Goal: Complete application form: Complete application form

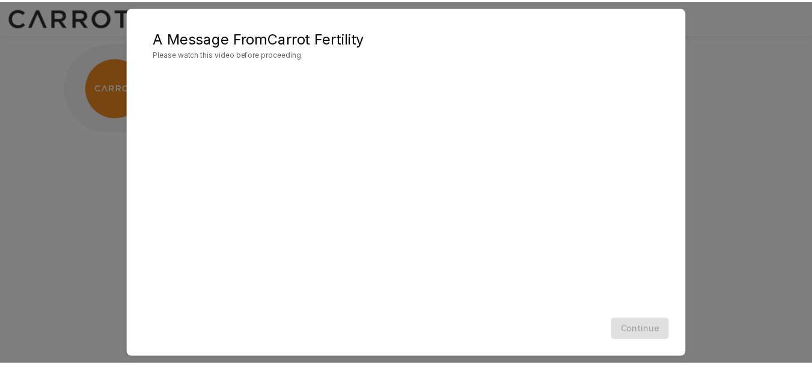
scroll to position [50, 0]
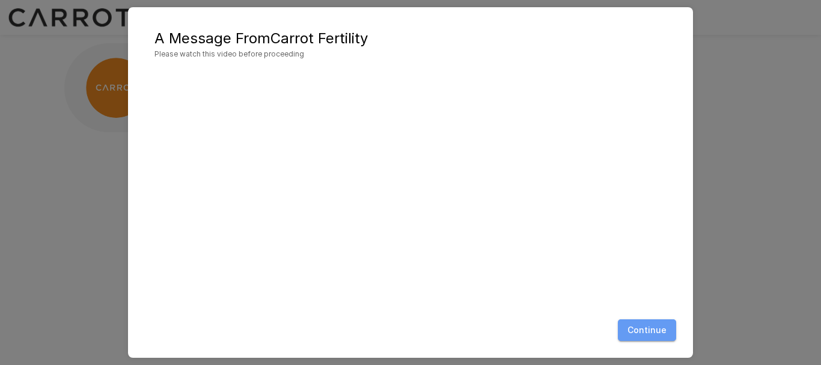
click at [646, 336] on button "Continue" at bounding box center [647, 330] width 58 height 22
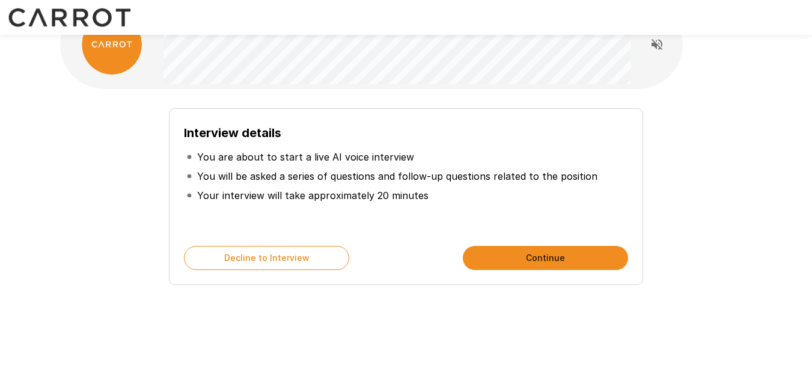
scroll to position [64, 0]
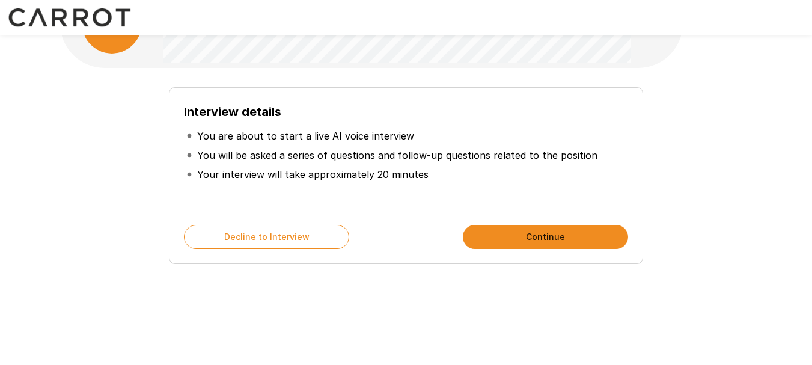
click at [493, 233] on button "Continue" at bounding box center [545, 237] width 165 height 24
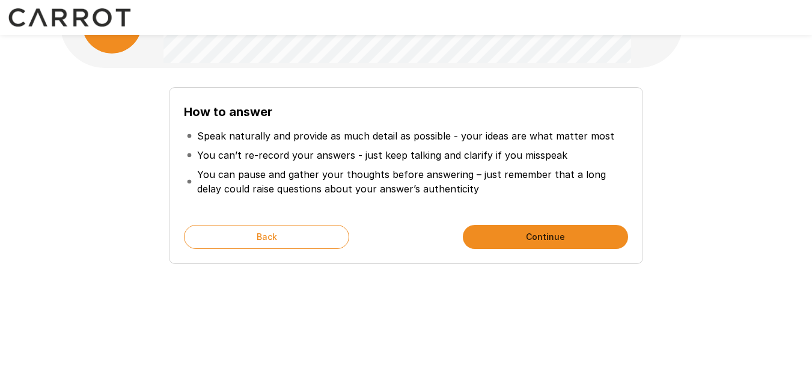
click at [497, 240] on button "Continue" at bounding box center [545, 237] width 165 height 24
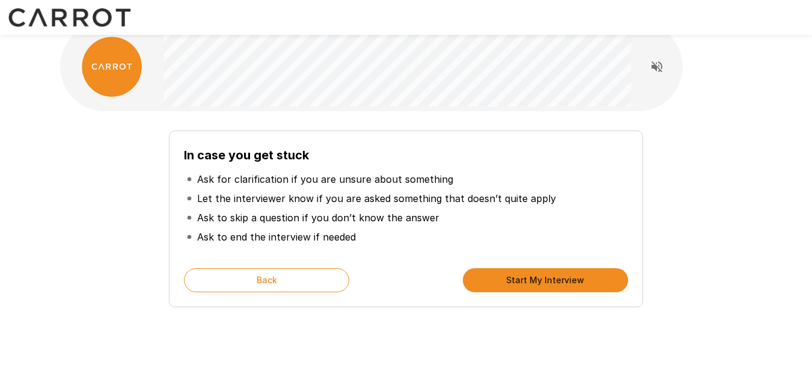
scroll to position [0, 0]
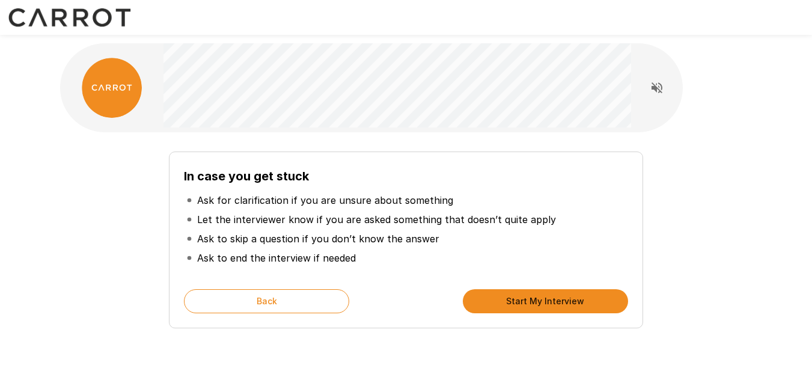
drag, startPoint x: 561, startPoint y: 306, endPoint x: 400, endPoint y: 250, distance: 169.9
click at [400, 250] on li "Ask to end the interview if needed" at bounding box center [405, 257] width 443 height 19
click at [530, 296] on button "Start My Interview" at bounding box center [545, 301] width 165 height 24
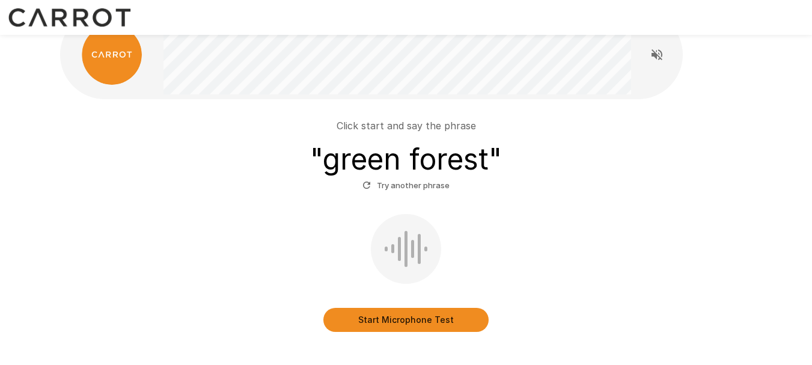
scroll to position [60, 0]
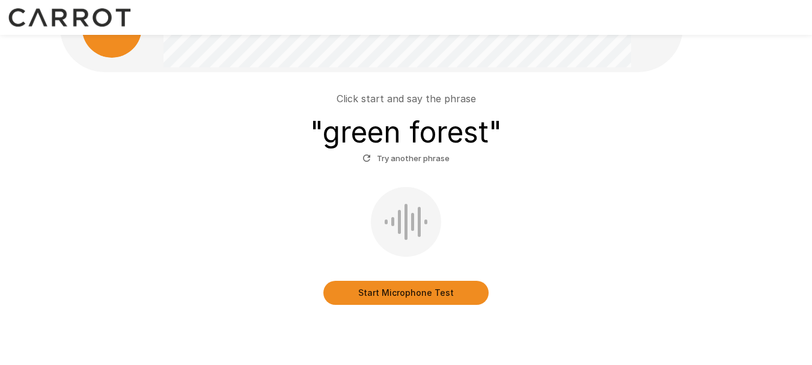
click at [402, 293] on button "Start Microphone Test" at bounding box center [405, 293] width 165 height 24
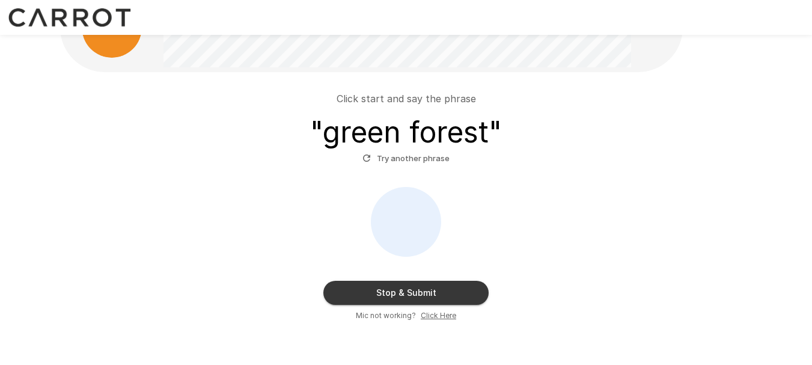
click at [415, 285] on button "Stop & Submit" at bounding box center [405, 293] width 165 height 24
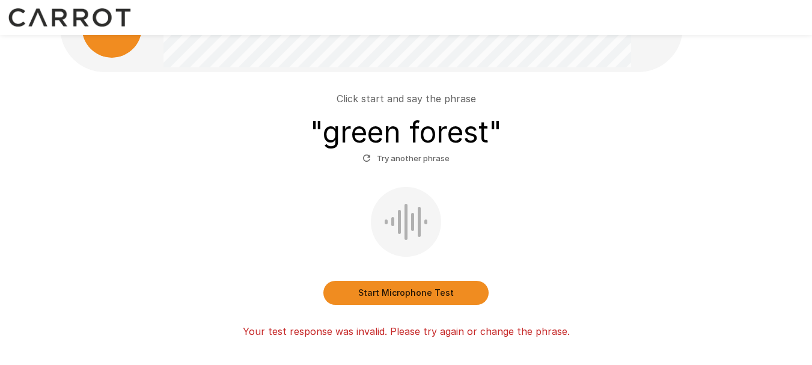
click at [414, 296] on button "Start Microphone Test" at bounding box center [405, 293] width 165 height 24
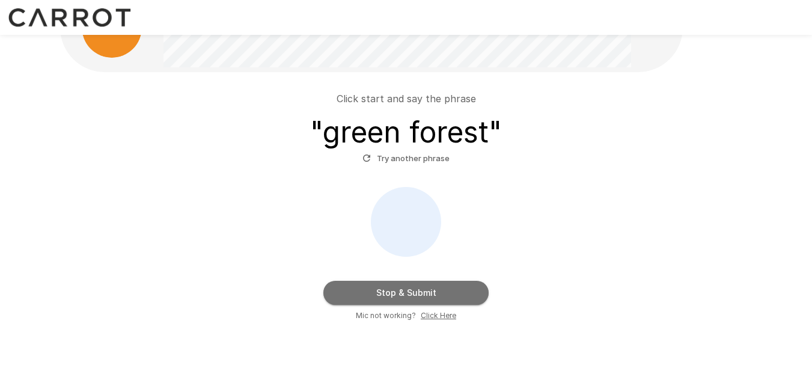
click at [434, 288] on button "Stop & Submit" at bounding box center [405, 293] width 165 height 24
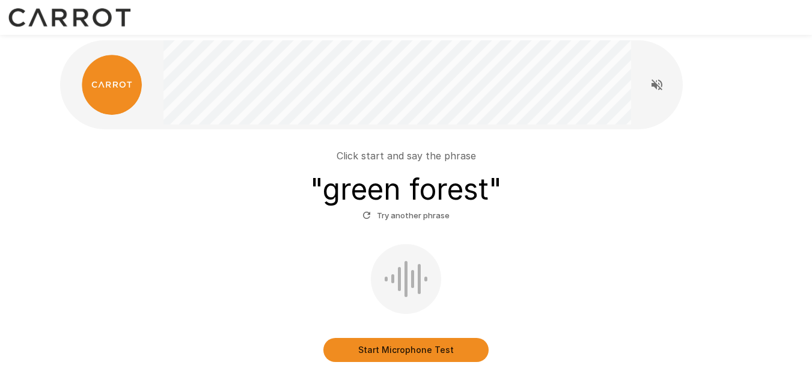
scroll to position [0, 0]
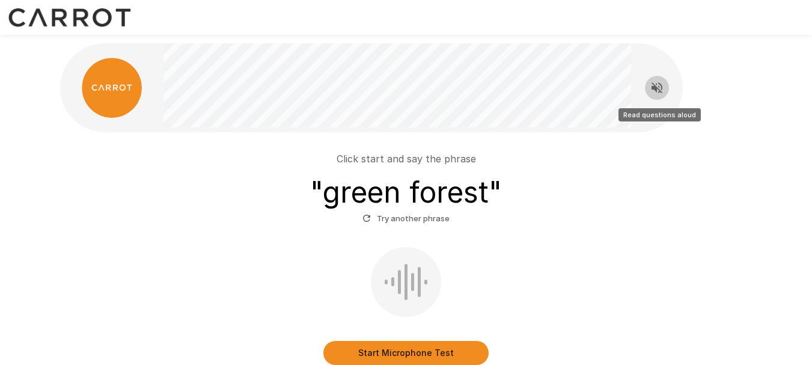
click at [655, 86] on icon "Read questions aloud" at bounding box center [656, 87] width 11 height 11
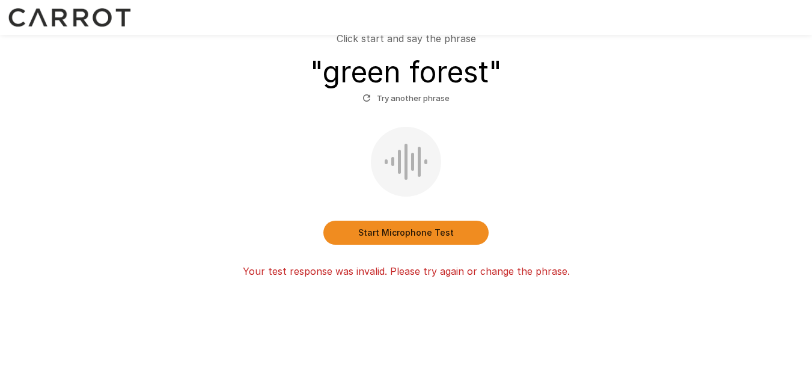
scroll to position [60, 0]
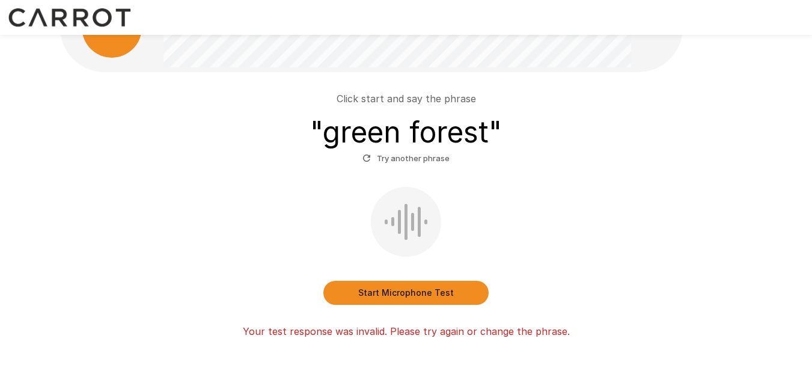
drag, startPoint x: 17, startPoint y: 2, endPoint x: 627, endPoint y: 158, distance: 629.4
drag, startPoint x: 627, startPoint y: 158, endPoint x: 588, endPoint y: 221, distance: 73.7
click at [588, 221] on div "Start Microphone Test" at bounding box center [406, 246] width 683 height 118
click at [415, 295] on button "Start Microphone Test" at bounding box center [405, 293] width 165 height 24
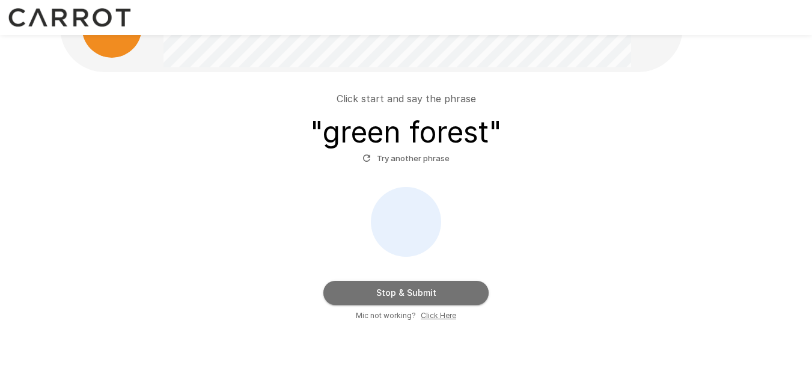
click at [466, 288] on button "Stop & Submit" at bounding box center [405, 293] width 165 height 24
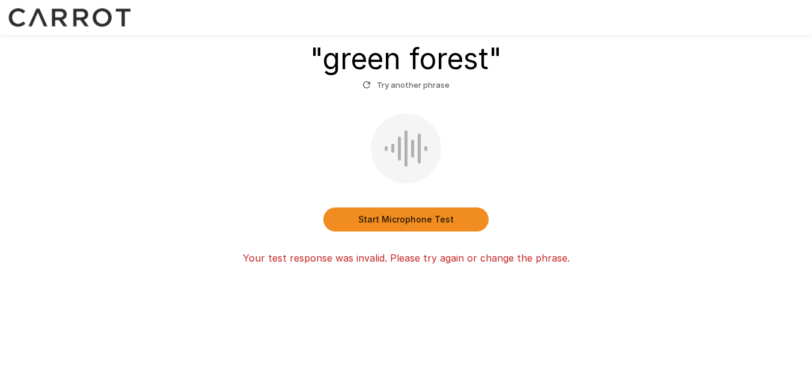
scroll to position [135, 0]
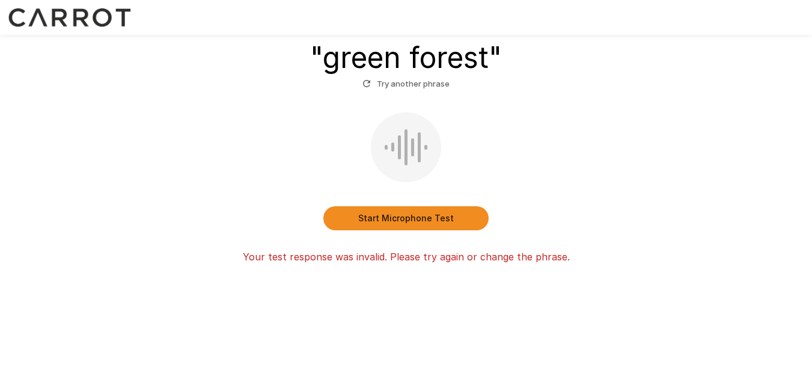
drag, startPoint x: 523, startPoint y: 78, endPoint x: 241, endPoint y: 181, distance: 300.9
click at [241, 181] on div "Start Microphone Test" at bounding box center [406, 171] width 683 height 118
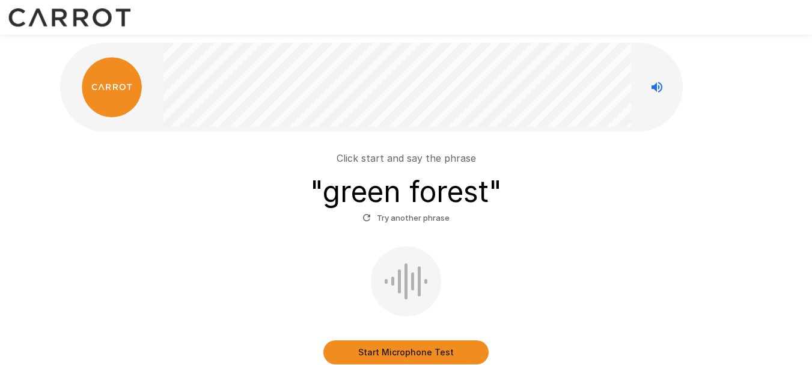
scroll to position [0, 0]
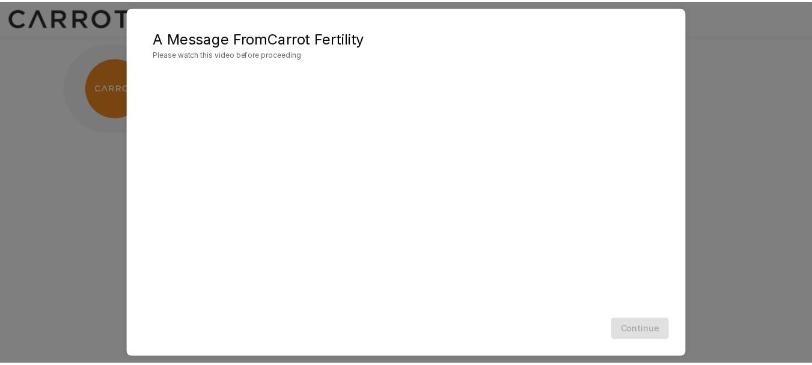
scroll to position [50, 0]
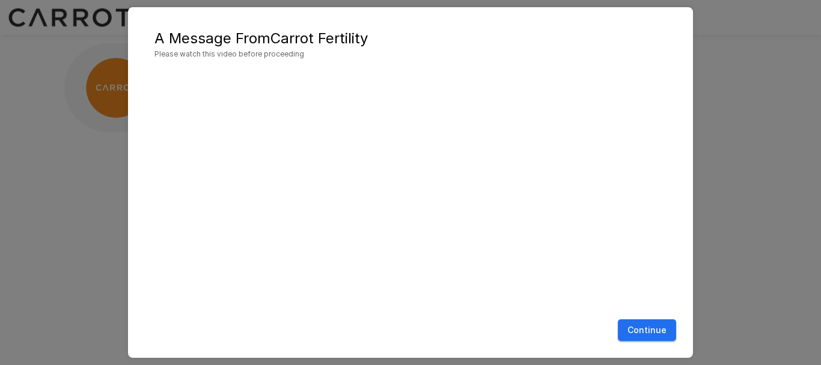
click at [648, 343] on div "Continue" at bounding box center [410, 330] width 541 height 32
click at [649, 335] on button "Continue" at bounding box center [647, 330] width 58 height 22
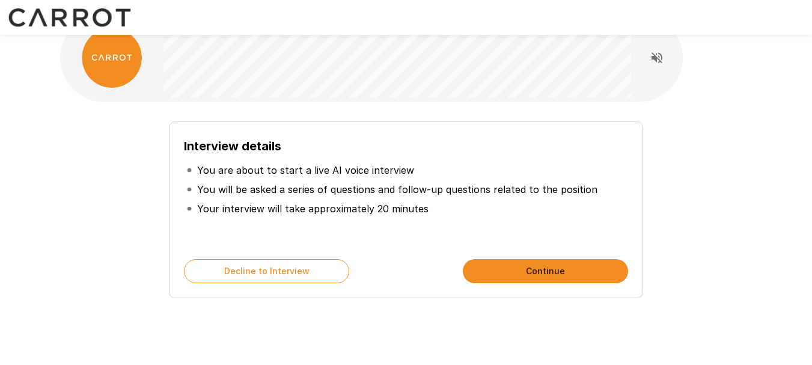
scroll to position [60, 0]
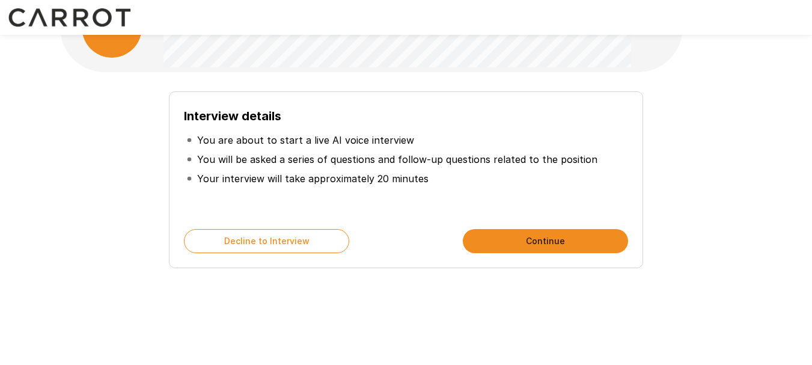
click at [568, 238] on button "Continue" at bounding box center [545, 241] width 165 height 24
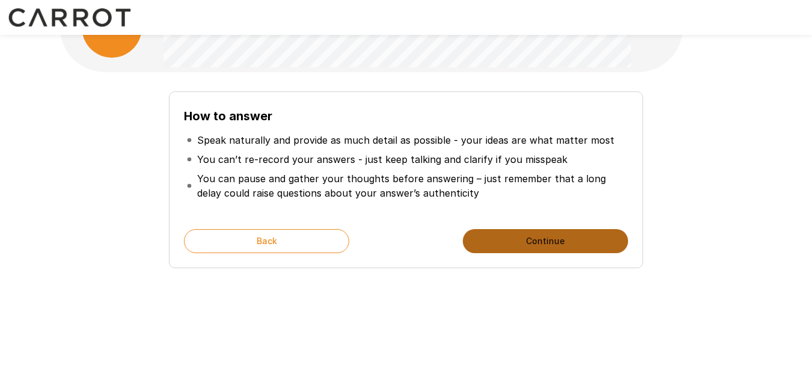
click at [508, 243] on button "Continue" at bounding box center [545, 241] width 165 height 24
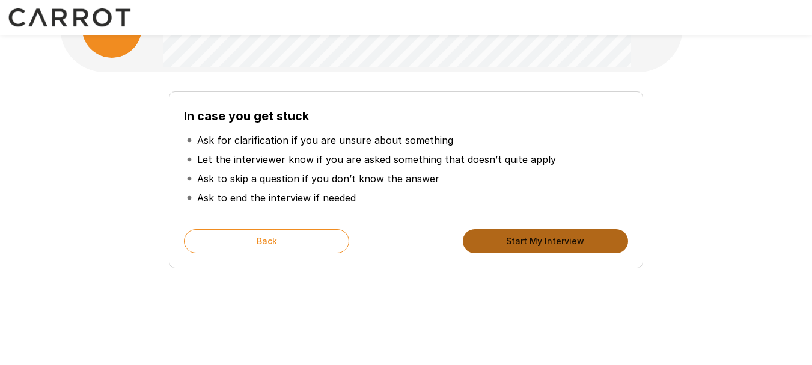
click at [485, 246] on button "Start My Interview" at bounding box center [545, 241] width 165 height 24
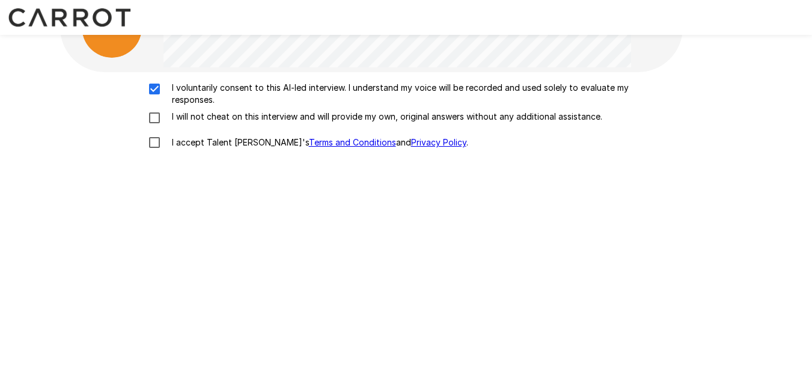
click at [148, 112] on div "I voluntarily consent to this AI-led interview. I understand my voice will be r…" at bounding box center [406, 118] width 683 height 73
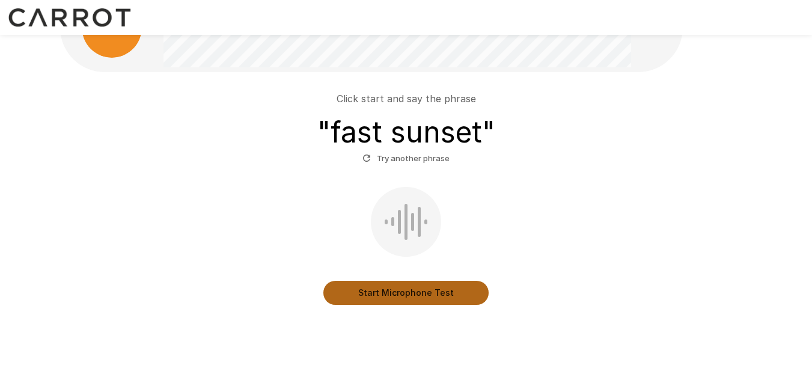
click at [417, 290] on button "Start Microphone Test" at bounding box center [405, 293] width 165 height 24
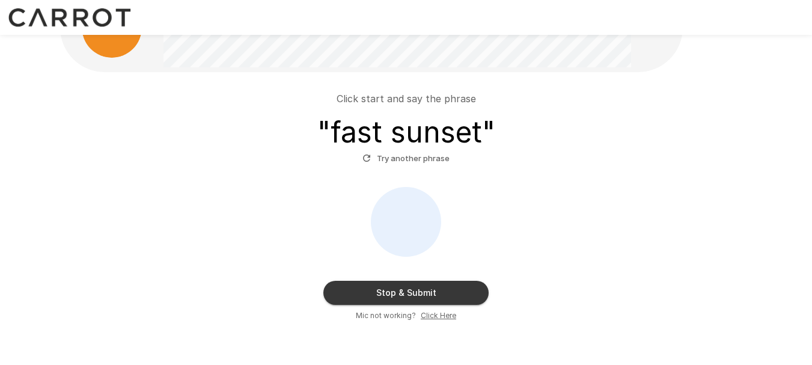
click at [412, 295] on button "Stop & Submit" at bounding box center [405, 293] width 165 height 24
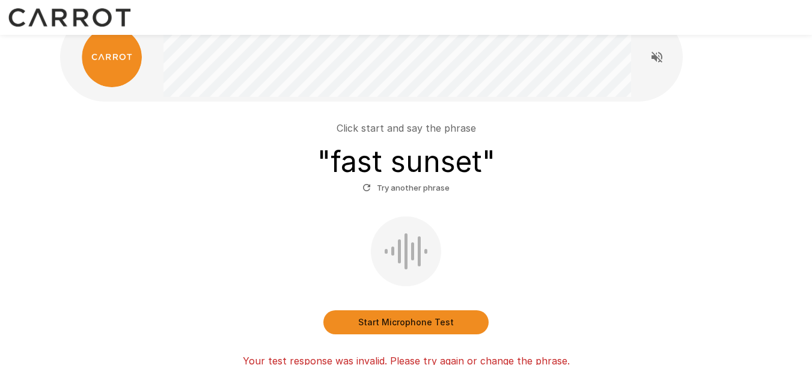
scroll to position [60, 0]
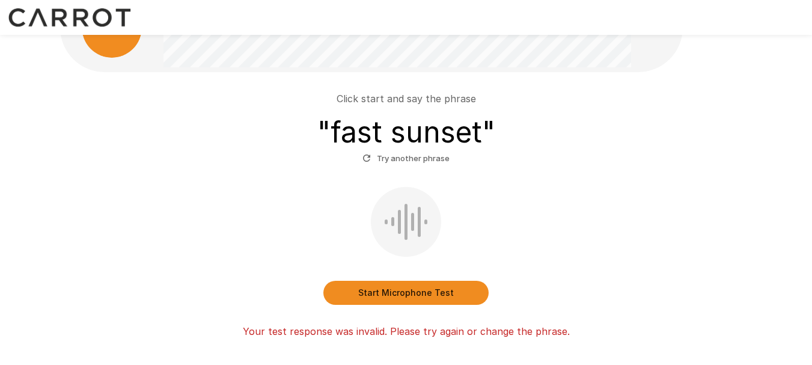
drag, startPoint x: 818, startPoint y: 3, endPoint x: 639, endPoint y: 190, distance: 259.2
click at [639, 190] on div "Start Microphone Test" at bounding box center [406, 246] width 683 height 118
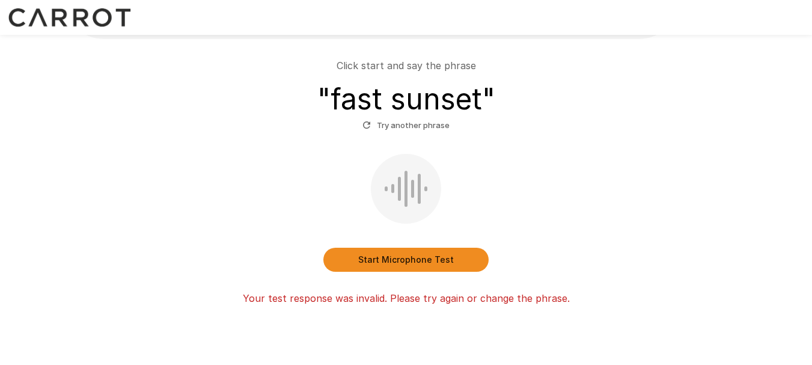
scroll to position [120, 0]
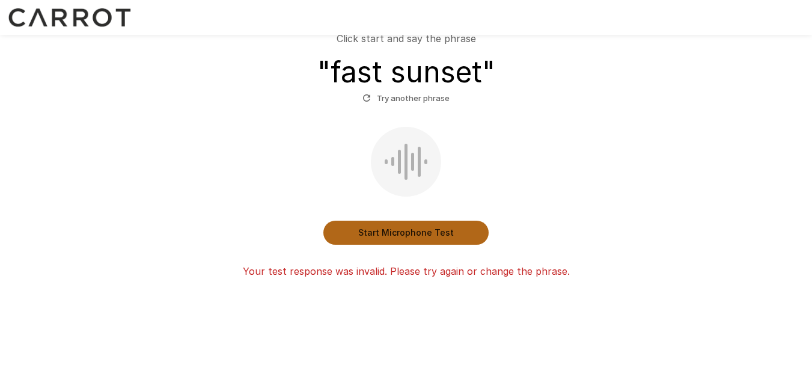
click at [426, 234] on button "Start Microphone Test" at bounding box center [405, 233] width 165 height 24
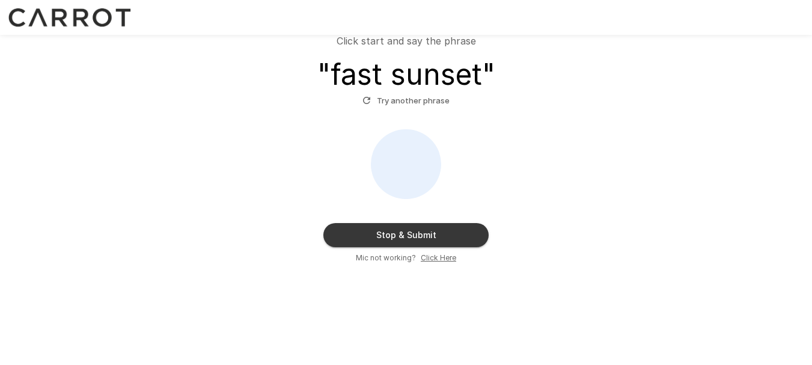
click at [430, 238] on button "Stop & Submit" at bounding box center [405, 235] width 165 height 24
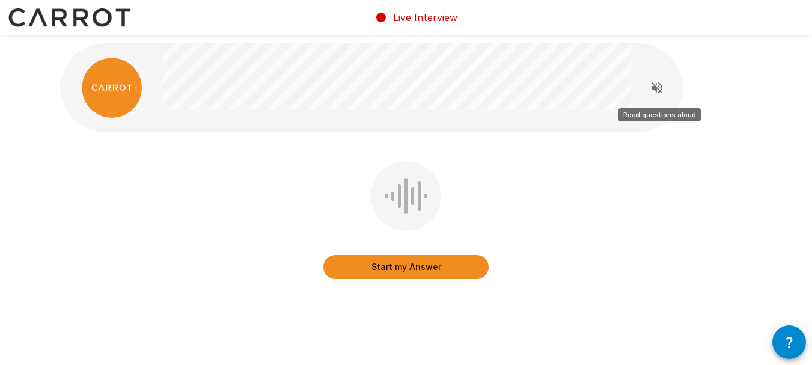
click at [651, 93] on icon "Read questions aloud" at bounding box center [656, 88] width 14 height 14
click at [416, 266] on button "Start my Answer" at bounding box center [405, 267] width 165 height 24
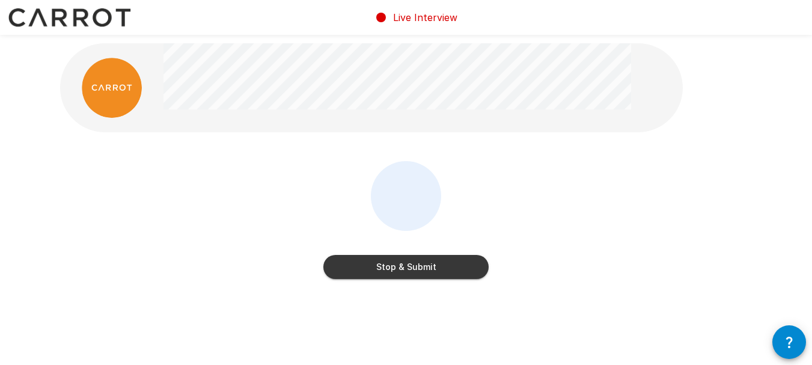
click at [437, 270] on button "Stop & Submit" at bounding box center [405, 267] width 165 height 24
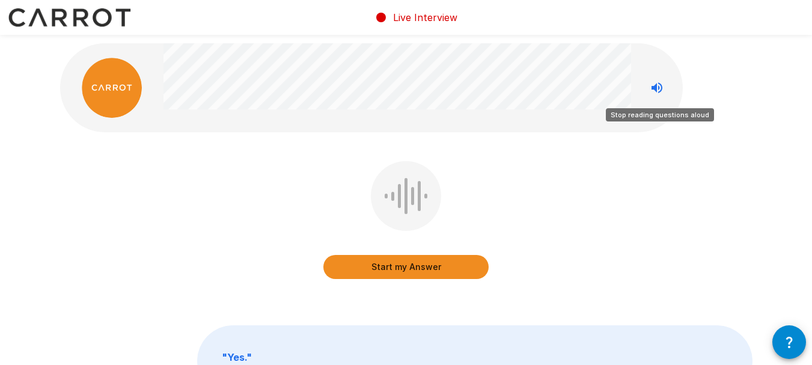
click at [654, 91] on icon "Stop reading questions aloud" at bounding box center [656, 88] width 14 height 14
click at [662, 88] on icon "Read questions aloud" at bounding box center [656, 87] width 11 height 11
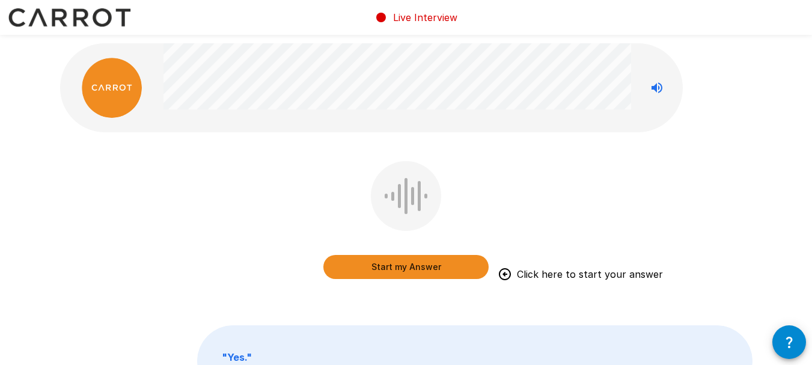
click at [410, 270] on button "Start my Answer" at bounding box center [405, 267] width 165 height 24
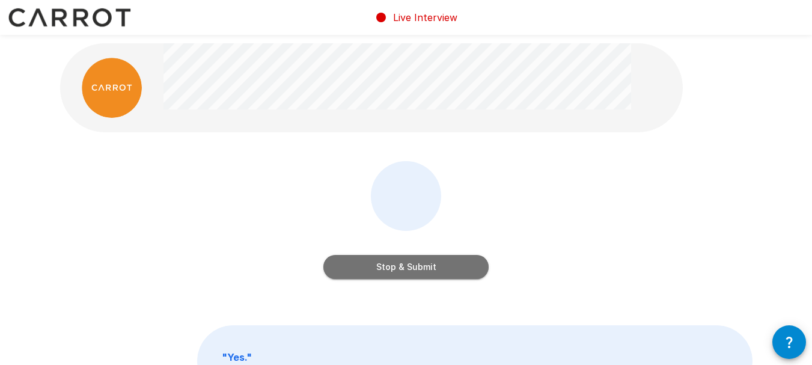
click at [448, 270] on button "Stop & Submit" at bounding box center [405, 267] width 165 height 24
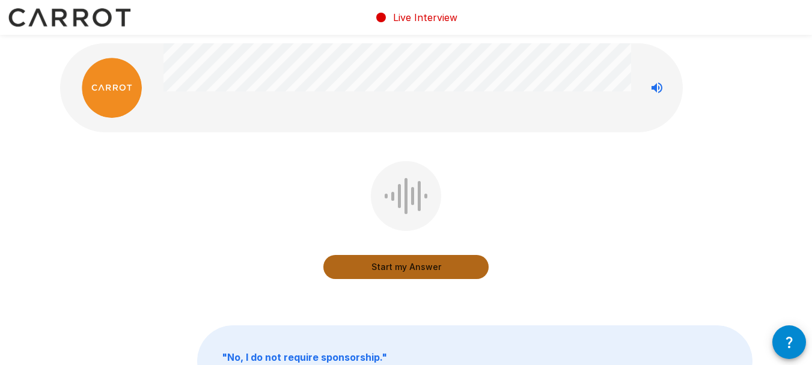
click at [412, 268] on button "Start my Answer" at bounding box center [405, 267] width 165 height 24
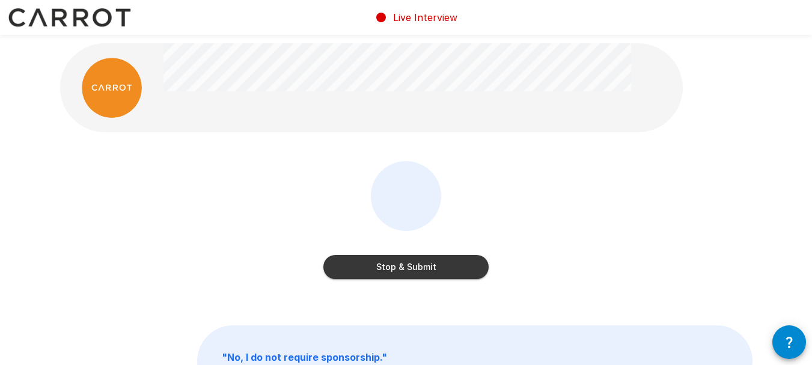
click at [398, 266] on button "Stop & Submit" at bounding box center [405, 267] width 165 height 24
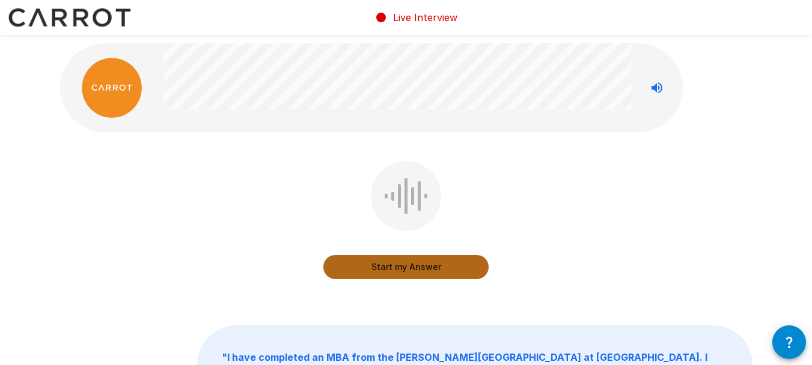
click at [403, 269] on button "Start my Answer" at bounding box center [405, 267] width 165 height 24
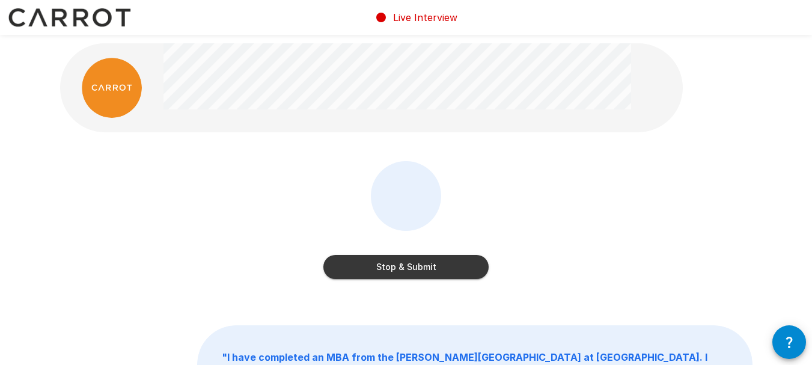
click at [401, 269] on button "Stop & Submit" at bounding box center [405, 267] width 165 height 24
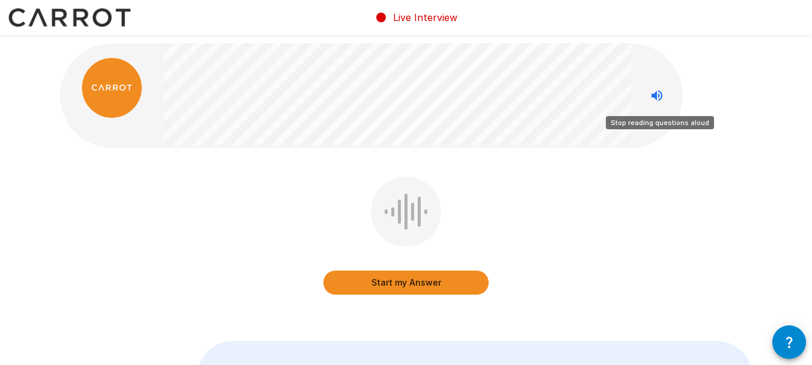
click at [658, 94] on icon "Stop reading questions aloud" at bounding box center [656, 95] width 14 height 14
click at [654, 98] on icon "Read questions aloud" at bounding box center [656, 95] width 14 height 14
click at [654, 93] on icon "Stop reading questions aloud" at bounding box center [656, 95] width 14 height 14
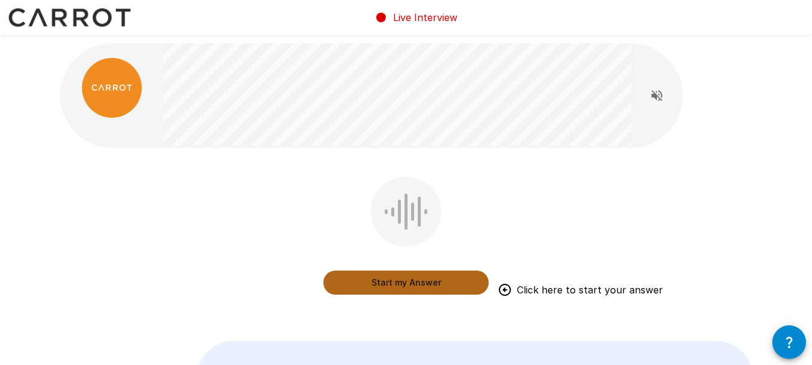
click at [408, 283] on button "Start my Answer" at bounding box center [405, 282] width 165 height 24
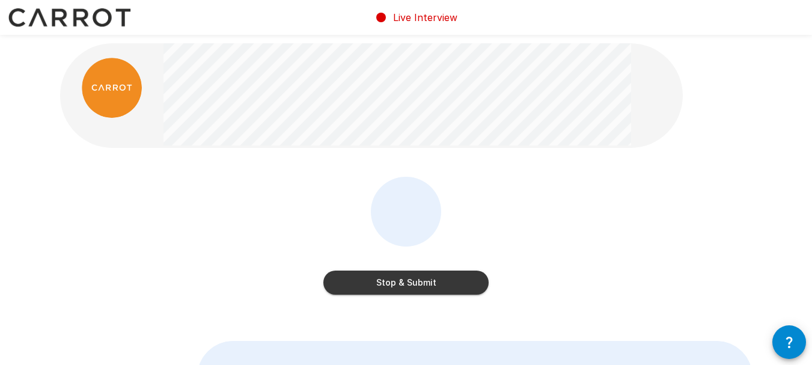
click at [428, 282] on button "Stop & Submit" at bounding box center [405, 282] width 165 height 24
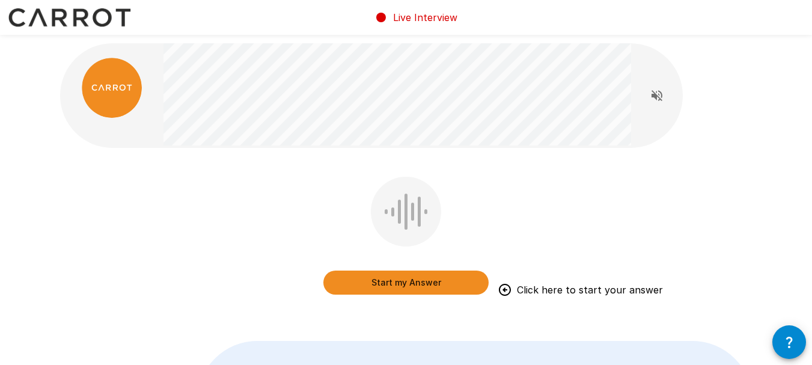
click at [431, 288] on button "Start my Answer" at bounding box center [405, 282] width 165 height 24
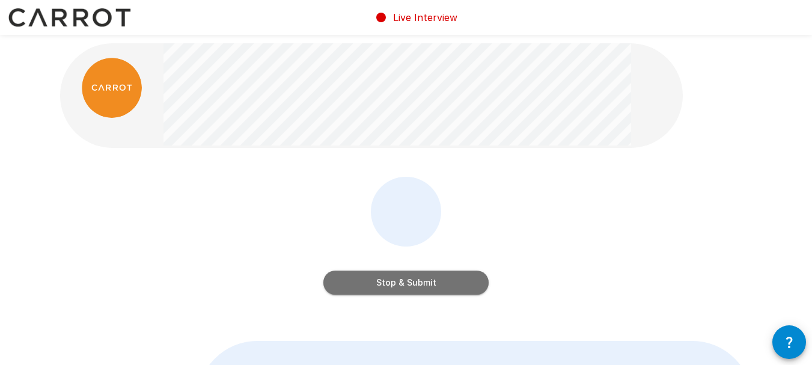
click at [453, 281] on button "Stop & Submit" at bounding box center [405, 282] width 165 height 24
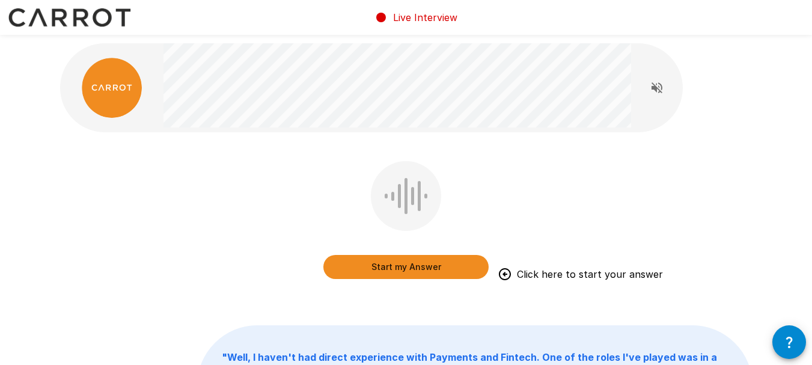
click at [428, 273] on button "Start my Answer" at bounding box center [405, 267] width 165 height 24
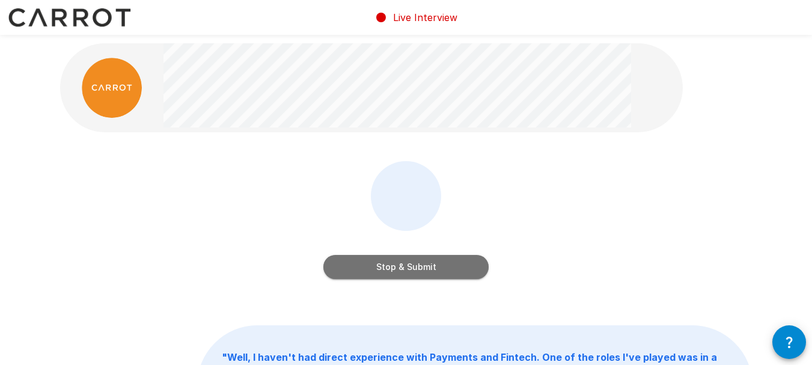
click at [403, 270] on button "Stop & Submit" at bounding box center [405, 267] width 165 height 24
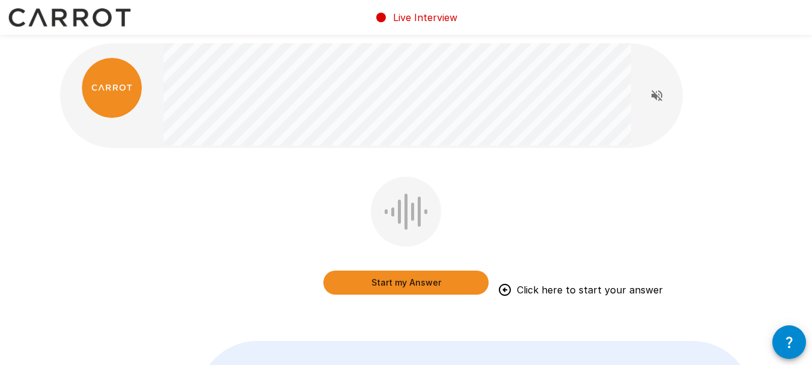
click at [395, 280] on button "Start my Answer" at bounding box center [405, 282] width 165 height 24
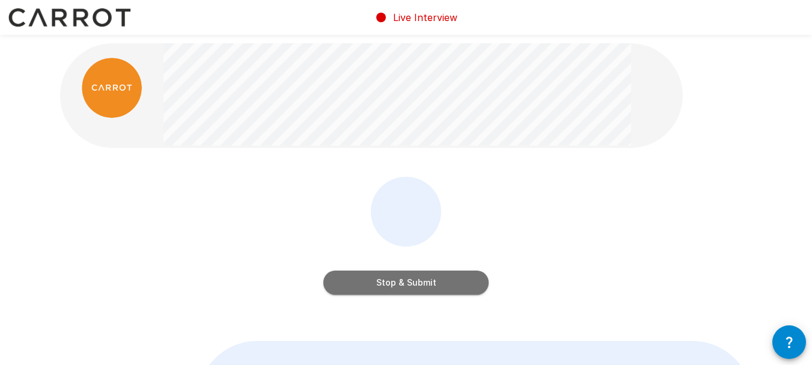
click at [428, 287] on button "Stop & Submit" at bounding box center [405, 282] width 165 height 24
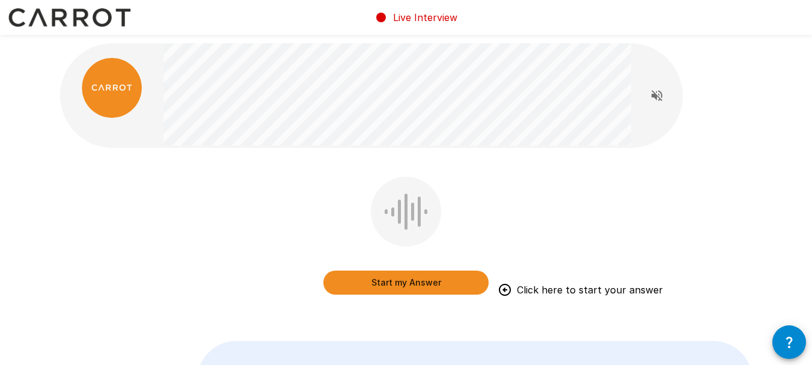
click at [417, 287] on button "Start my Answer" at bounding box center [405, 282] width 165 height 24
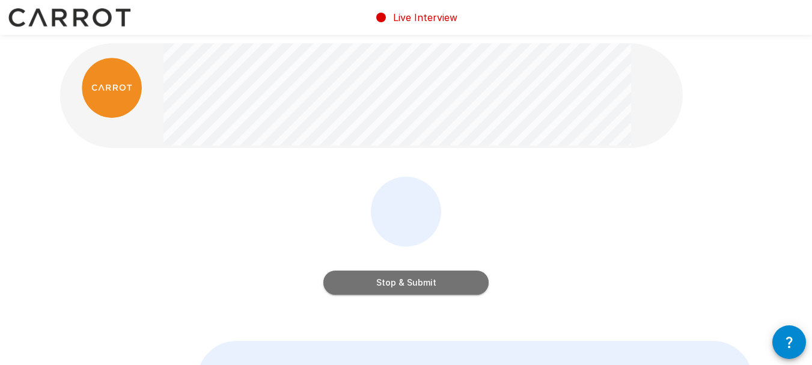
click at [427, 287] on button "Stop & Submit" at bounding box center [405, 282] width 165 height 24
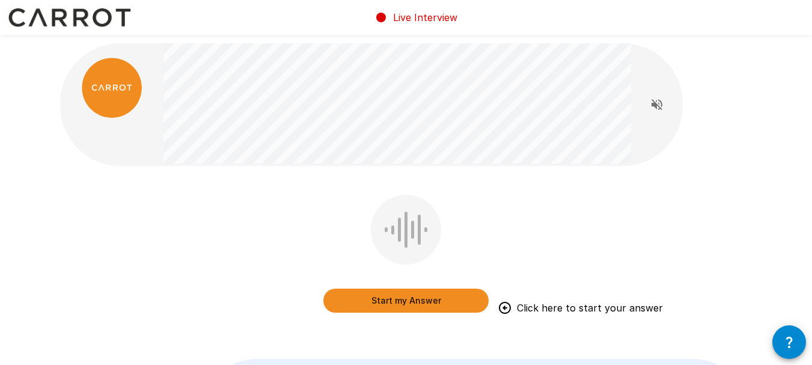
click at [392, 300] on button "Start my Answer" at bounding box center [405, 300] width 165 height 24
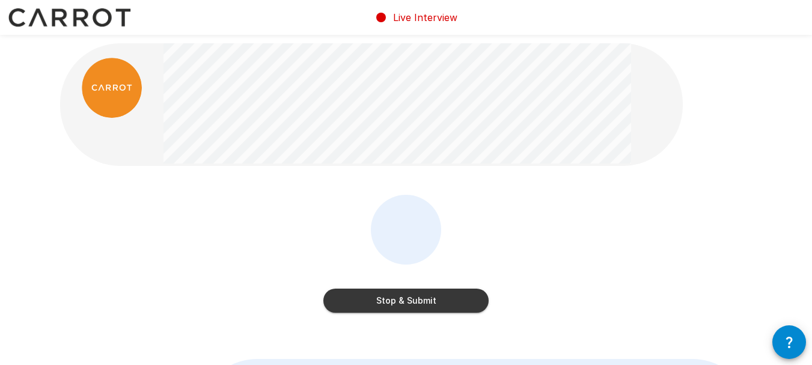
click at [409, 305] on button "Stop & Submit" at bounding box center [405, 300] width 165 height 24
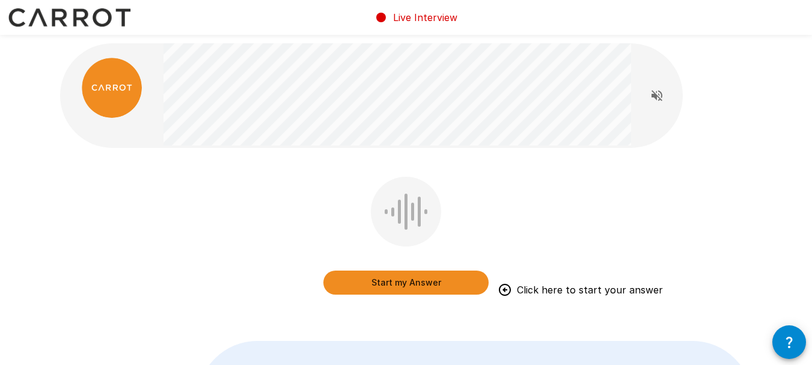
click at [425, 286] on button "Start my Answer" at bounding box center [405, 282] width 165 height 24
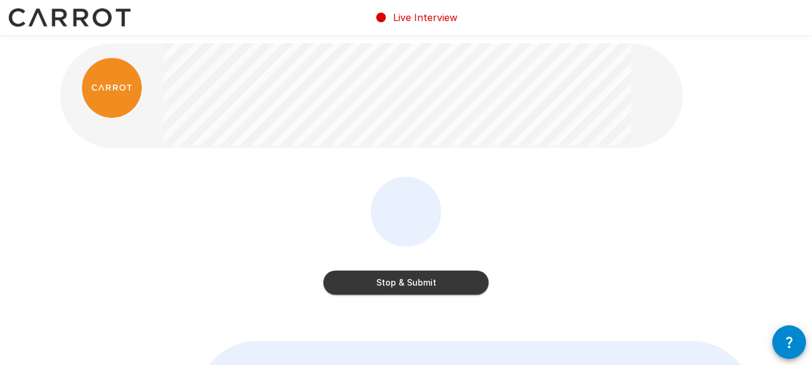
click at [434, 284] on button "Stop & Submit" at bounding box center [405, 282] width 165 height 24
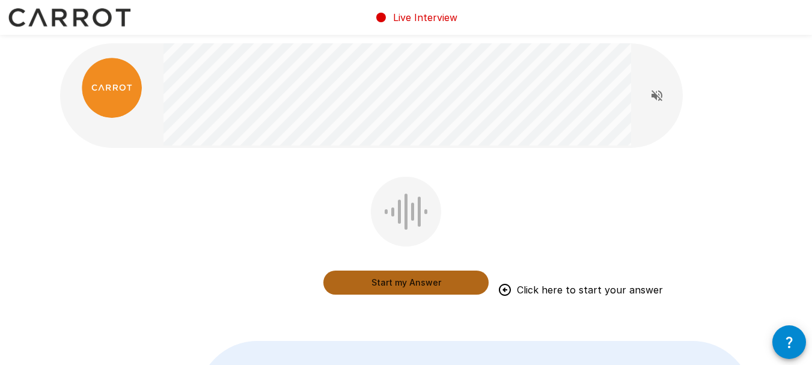
click at [409, 284] on button "Start my Answer" at bounding box center [405, 282] width 165 height 24
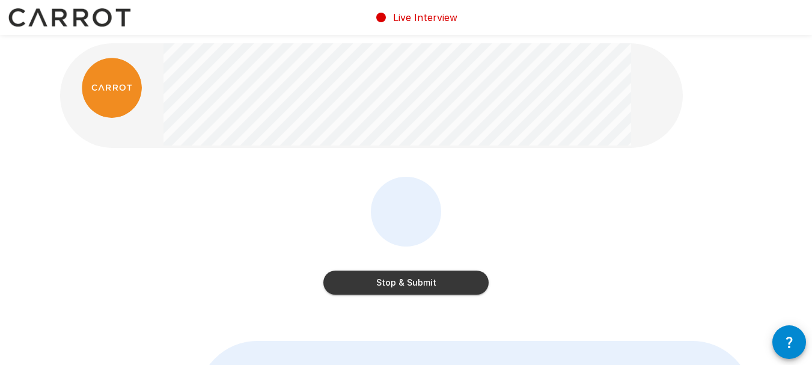
click at [409, 287] on button "Stop & Submit" at bounding box center [405, 282] width 165 height 24
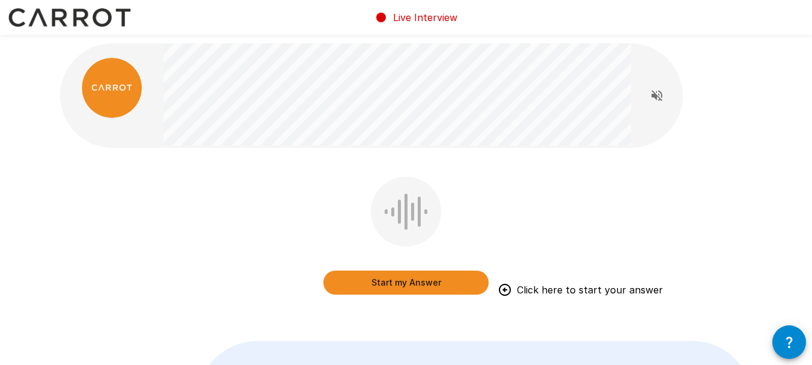
click at [431, 285] on button "Start my Answer" at bounding box center [405, 282] width 165 height 24
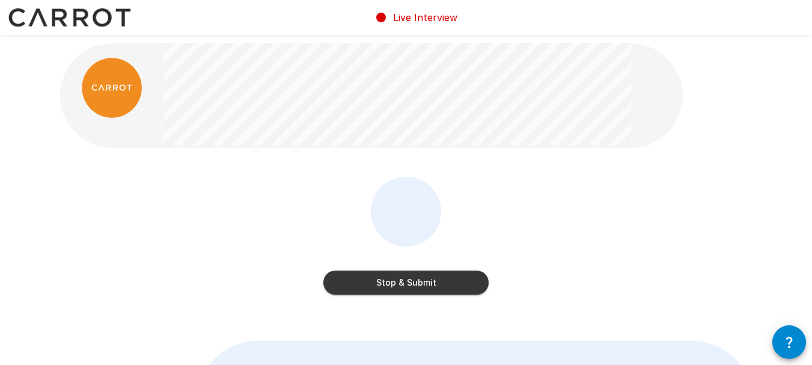
click at [428, 281] on button "Stop & Submit" at bounding box center [405, 282] width 165 height 24
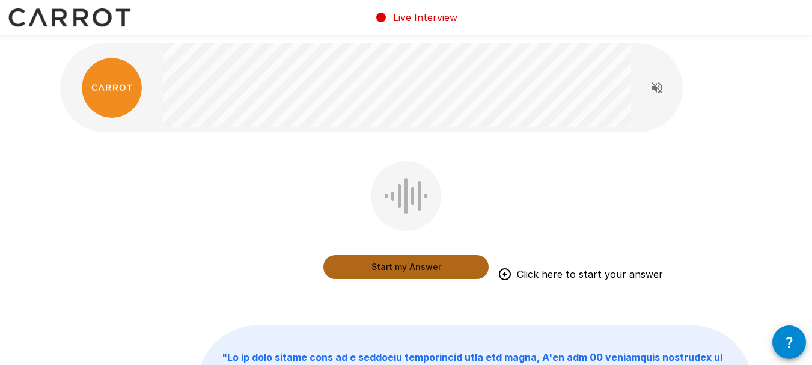
click at [424, 266] on button "Start my Answer" at bounding box center [405, 267] width 165 height 24
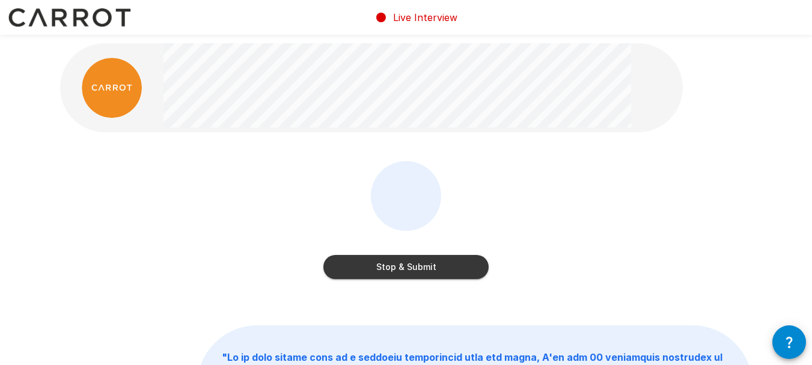
click at [436, 266] on button "Stop & Submit" at bounding box center [405, 267] width 165 height 24
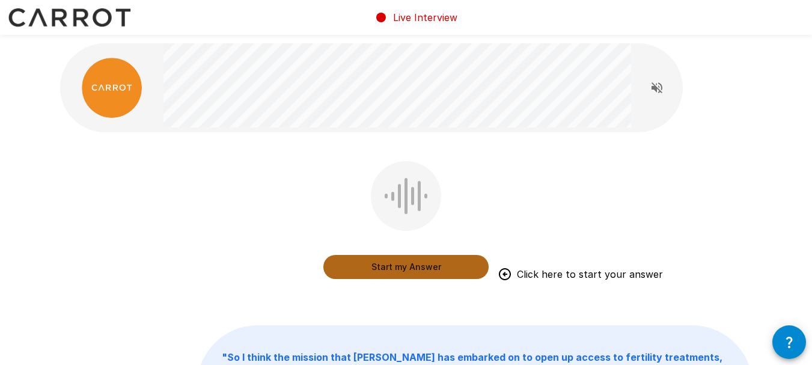
click at [388, 270] on button "Start my Answer" at bounding box center [405, 267] width 165 height 24
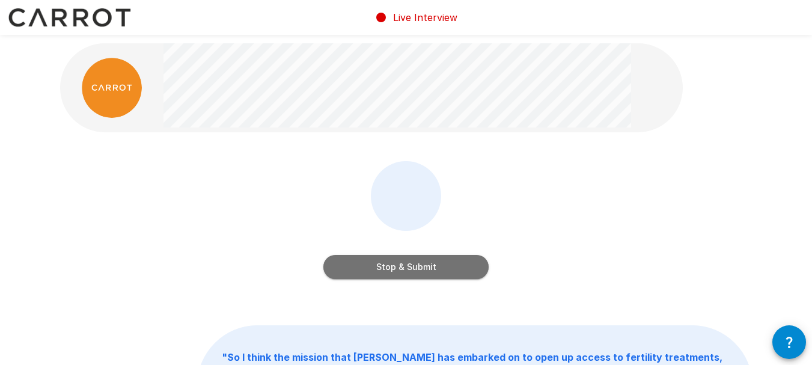
click at [455, 269] on button "Stop & Submit" at bounding box center [405, 267] width 165 height 24
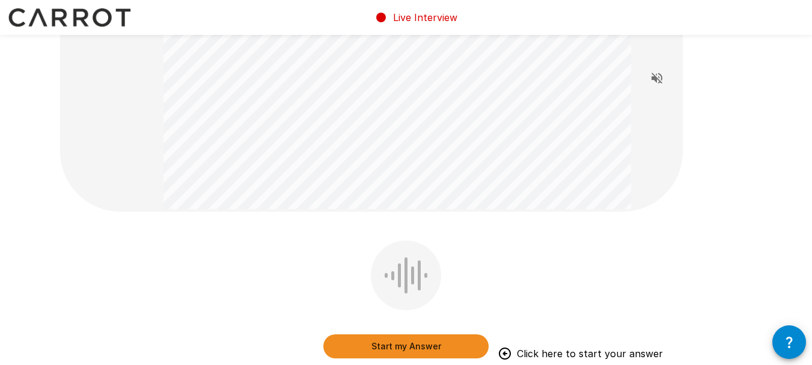
scroll to position [120, 0]
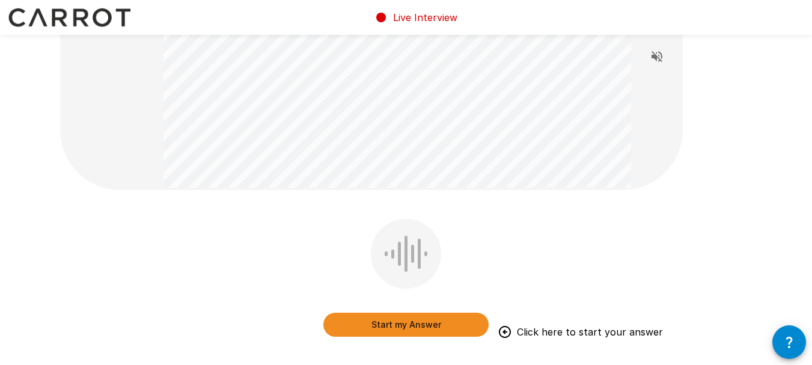
click at [418, 326] on button "Start my Answer" at bounding box center [405, 324] width 165 height 24
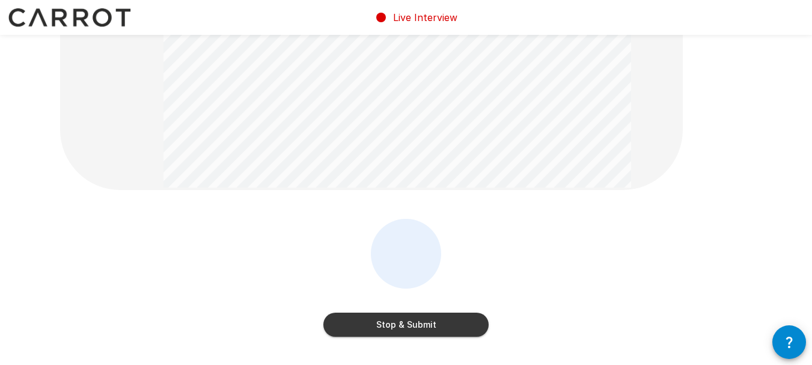
click at [453, 330] on button "Stop & Submit" at bounding box center [405, 324] width 165 height 24
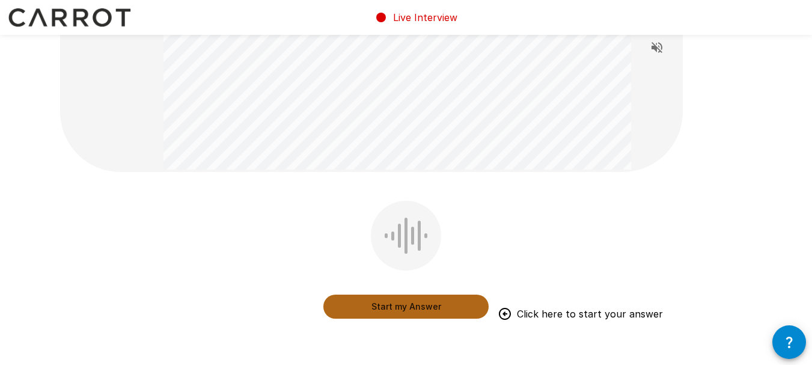
click at [404, 313] on button "Start my Answer" at bounding box center [405, 306] width 165 height 24
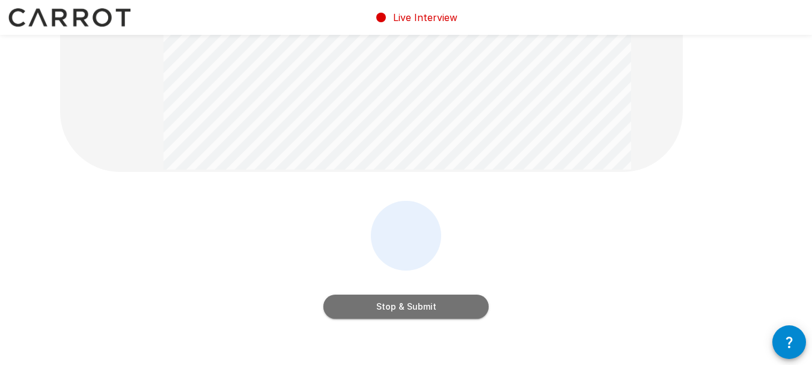
click at [376, 312] on button "Stop & Submit" at bounding box center [405, 306] width 165 height 24
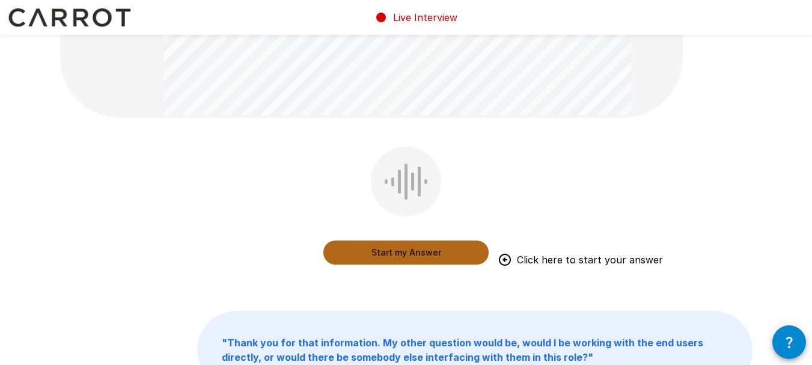
click at [397, 258] on button "Start my Answer" at bounding box center [405, 252] width 165 height 24
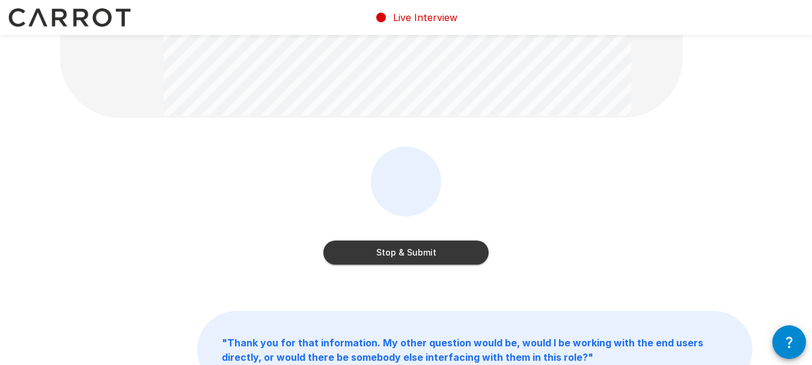
click at [416, 256] on button "Stop & Submit" at bounding box center [405, 252] width 165 height 24
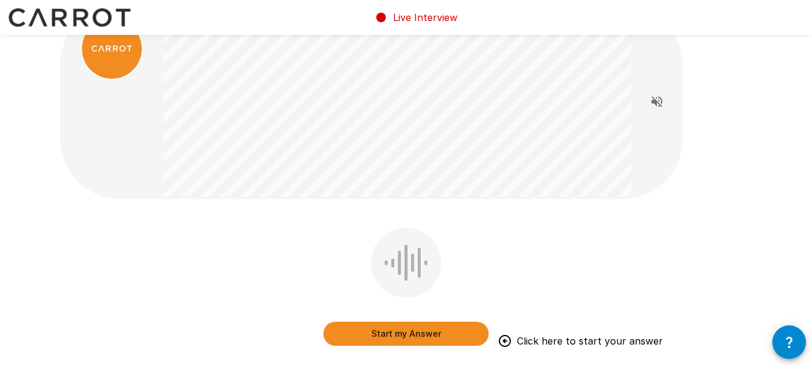
scroll to position [60, 0]
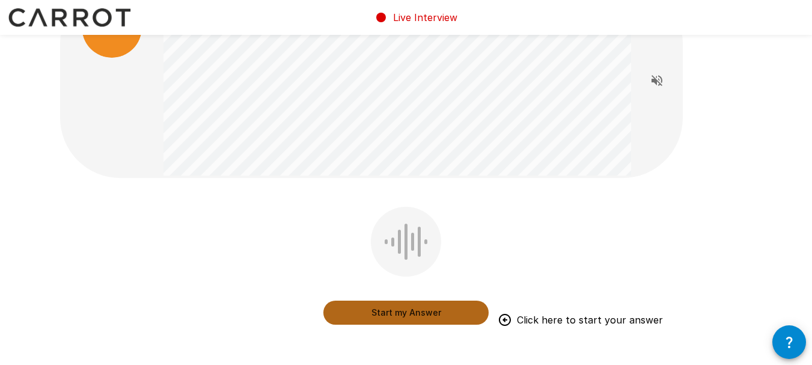
click at [392, 311] on button "Start my Answer" at bounding box center [405, 312] width 165 height 24
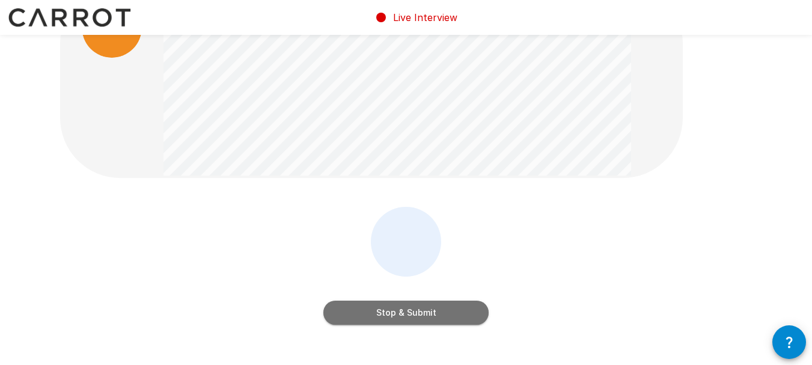
click at [425, 314] on button "Stop & Submit" at bounding box center [405, 312] width 165 height 24
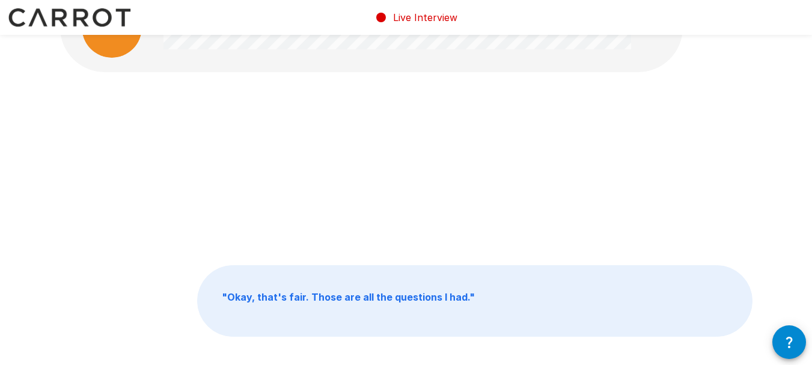
scroll to position [13, 0]
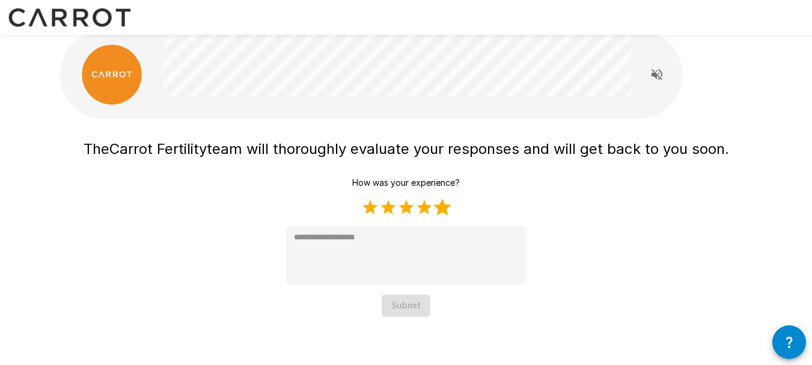
click at [444, 210] on label "5 Stars" at bounding box center [442, 207] width 18 height 18
type textarea "*"
click at [399, 308] on button "Submit" at bounding box center [406, 305] width 49 height 22
